Goal: Information Seeking & Learning: Learn about a topic

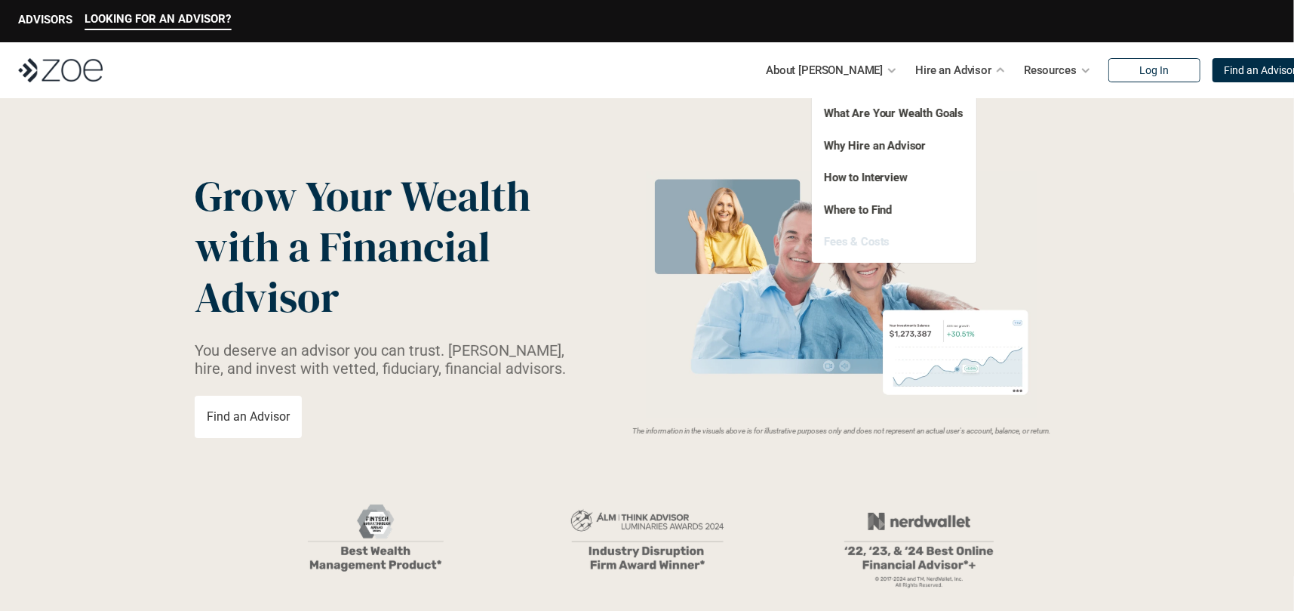
click at [851, 238] on link "Fees & Costs" at bounding box center [857, 242] width 66 height 14
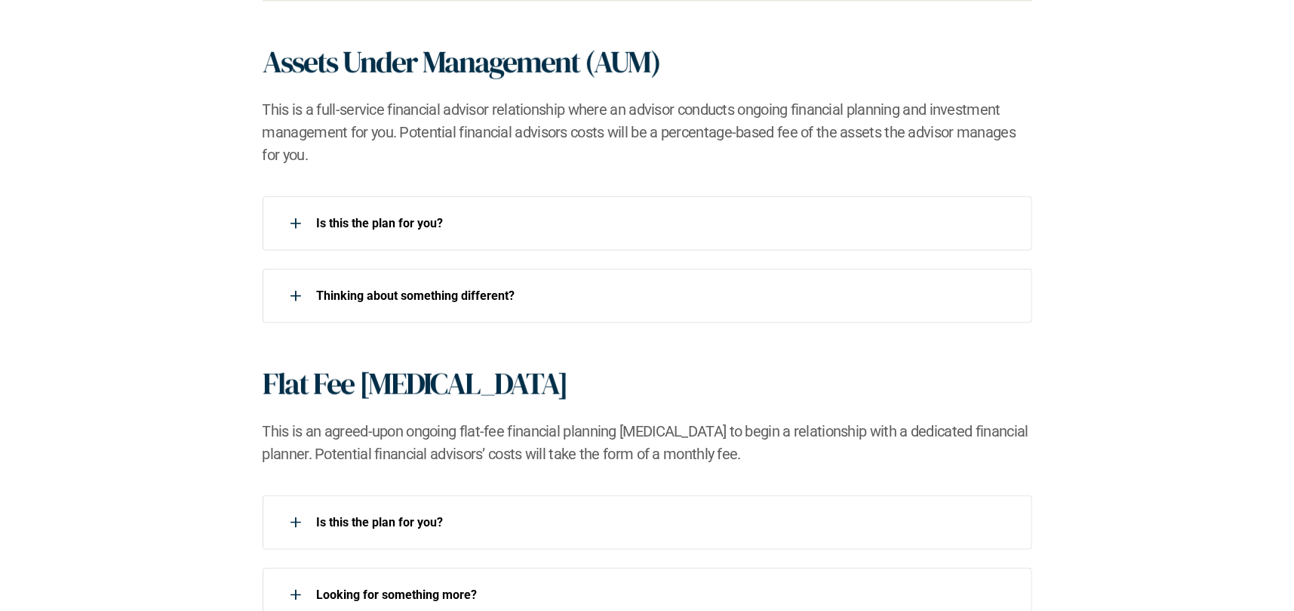
scroll to position [1132, 0]
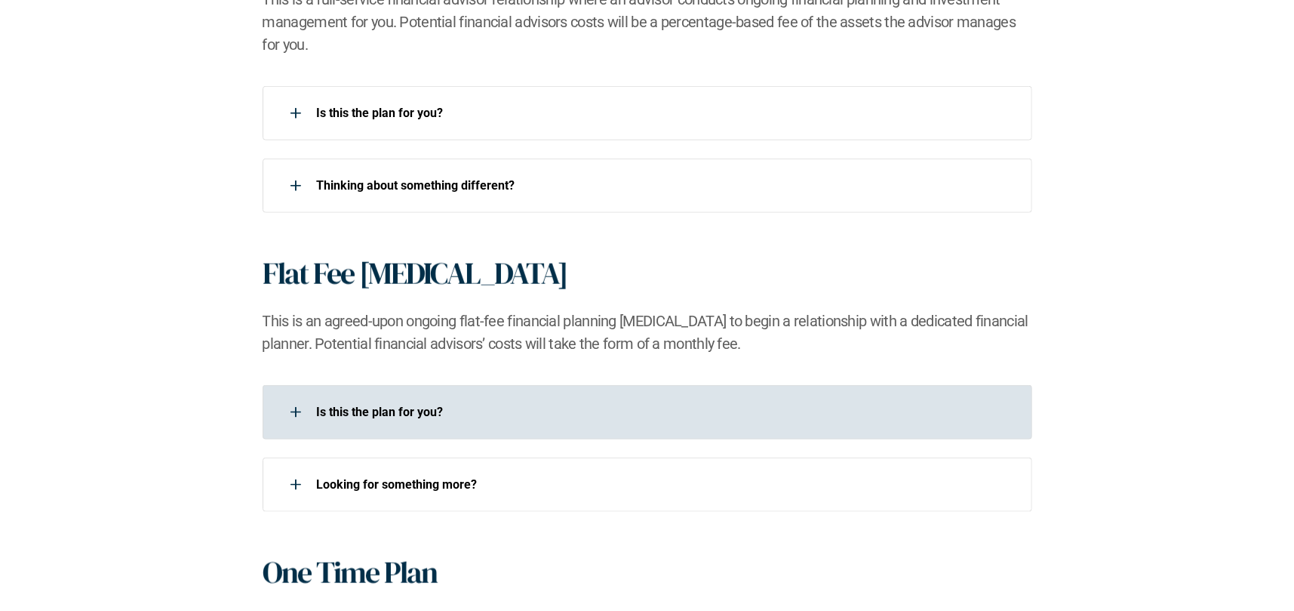
click at [635, 398] on div "Is this the plan for you?​" at bounding box center [638, 412] width 750 height 30
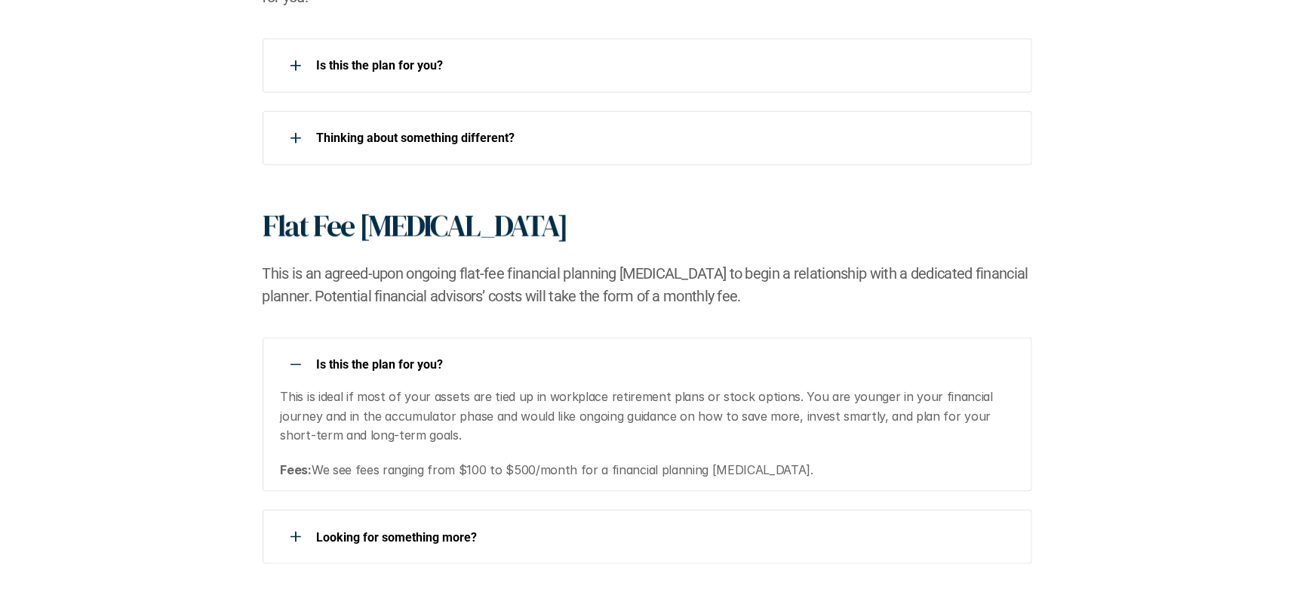
scroll to position [1358, 0]
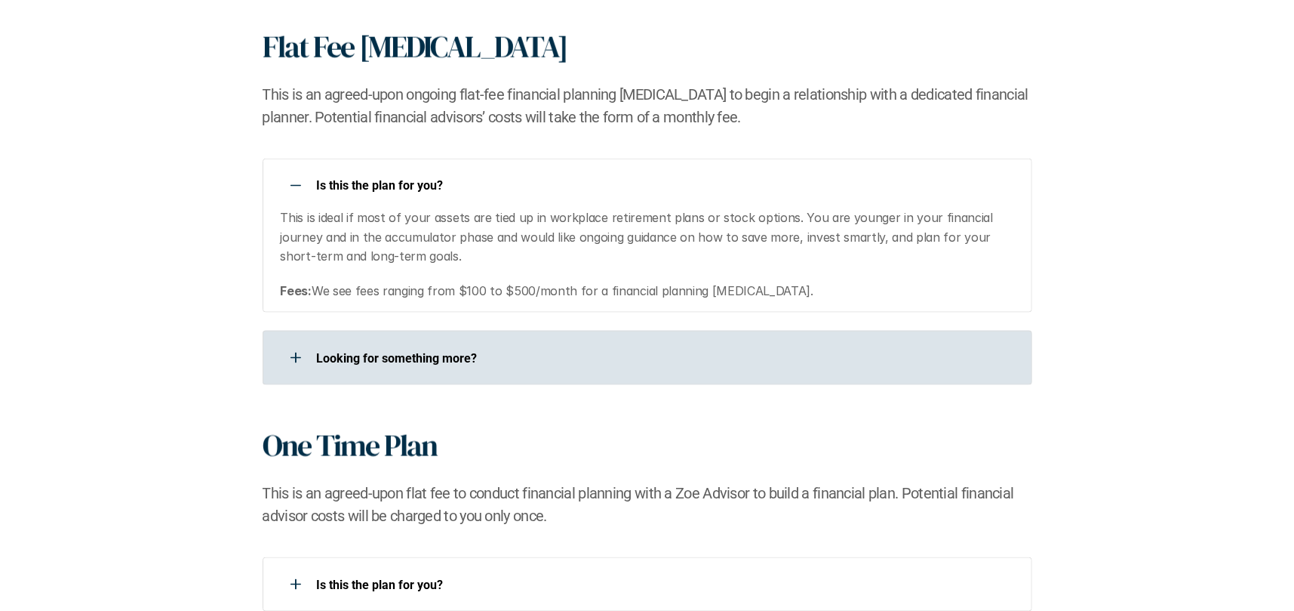
click at [627, 352] on p "Looking for something more?​" at bounding box center [665, 358] width 696 height 14
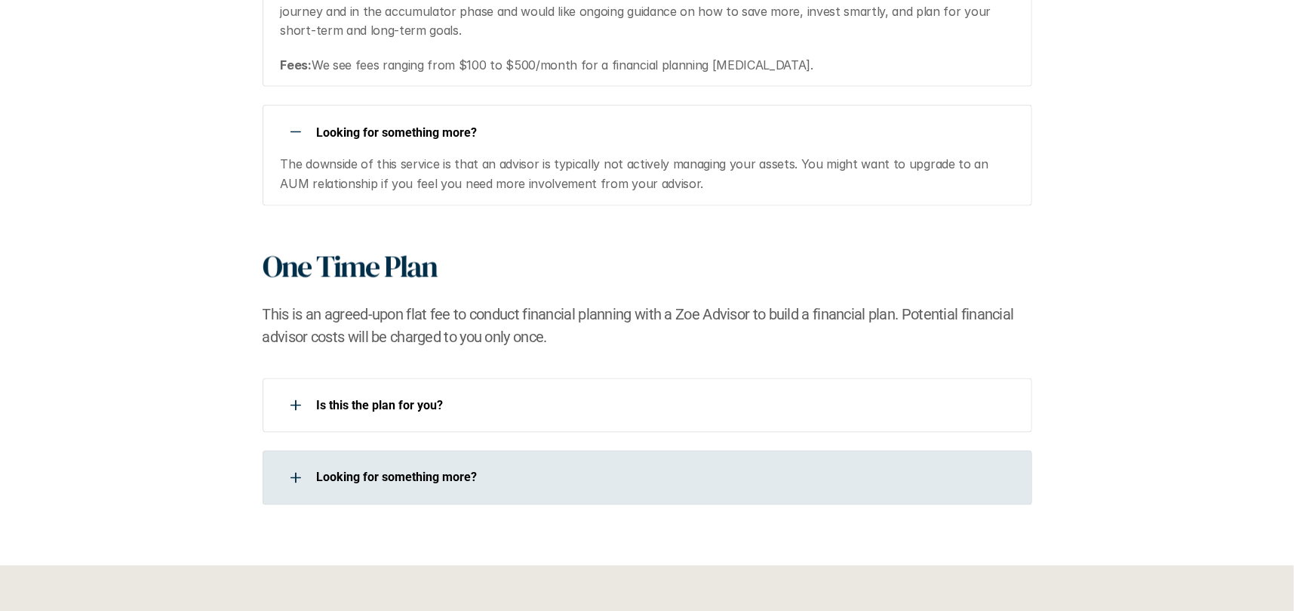
scroll to position [1585, 0]
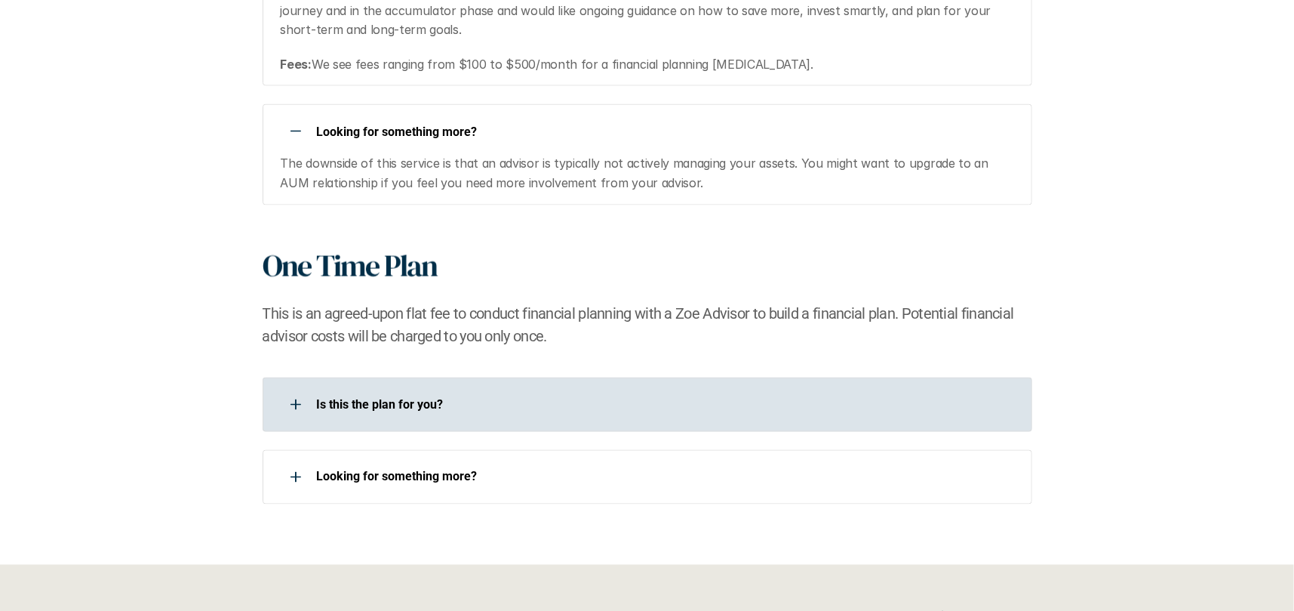
click at [555, 401] on p "Is this the plan for you?​" at bounding box center [665, 404] width 696 height 14
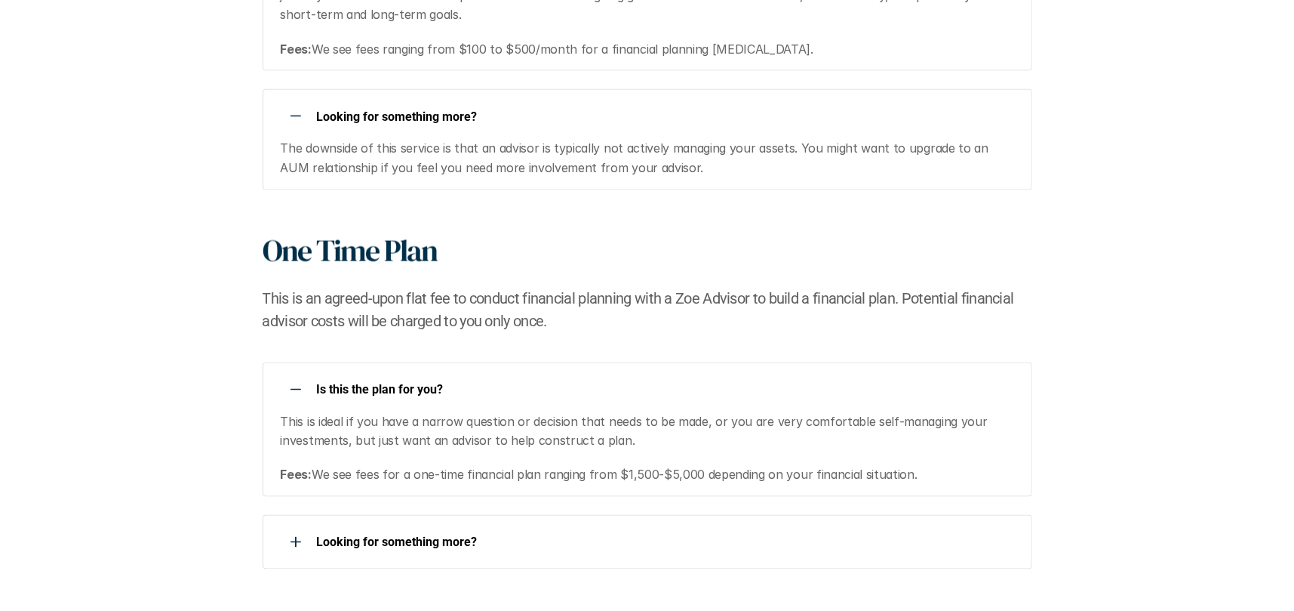
scroll to position [1736, 0]
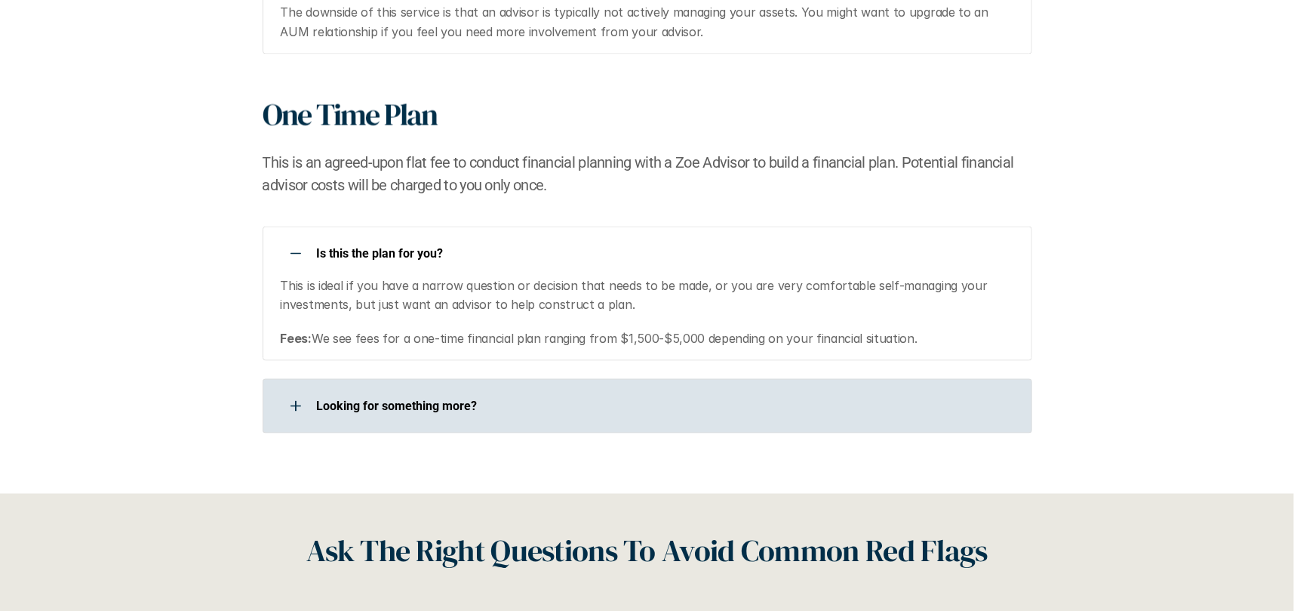
click at [595, 405] on p "Looking for something more?​" at bounding box center [665, 406] width 696 height 14
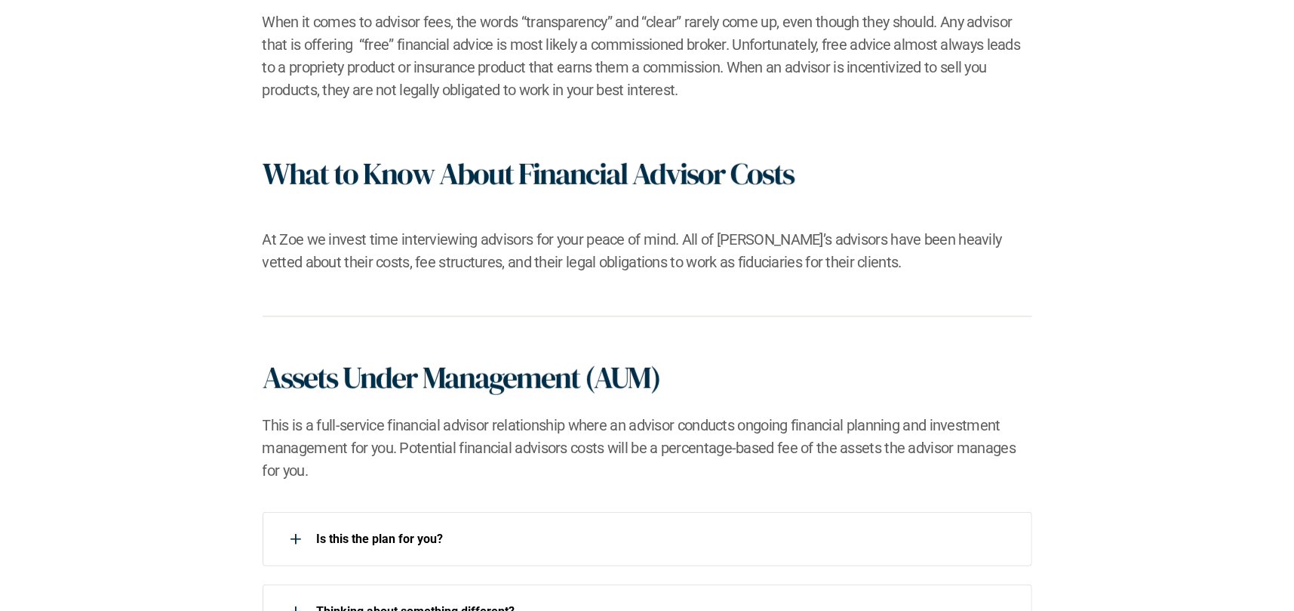
scroll to position [679, 0]
